Goal: Task Accomplishment & Management: Use online tool/utility

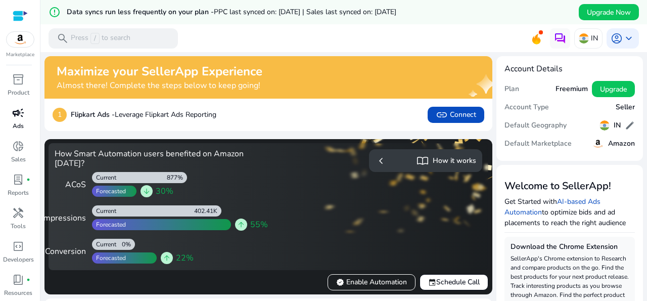
click at [13, 122] on p "Ads" at bounding box center [18, 125] width 11 height 9
